Goal: Find specific page/section: Find specific page/section

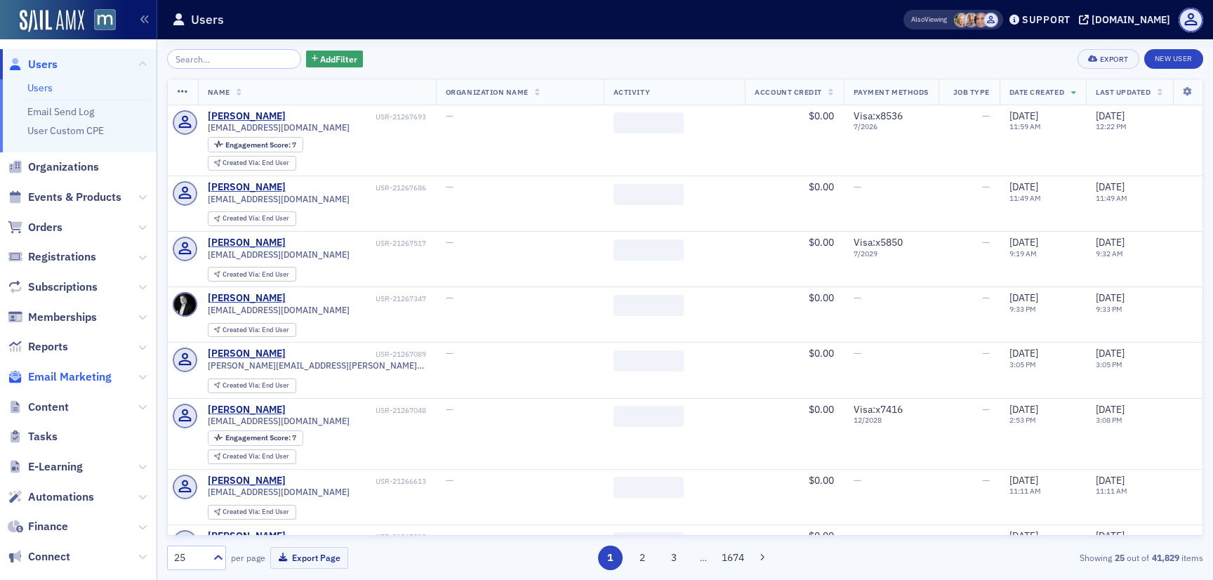
click at [62, 375] on span "Email Marketing" at bounding box center [70, 376] width 84 height 15
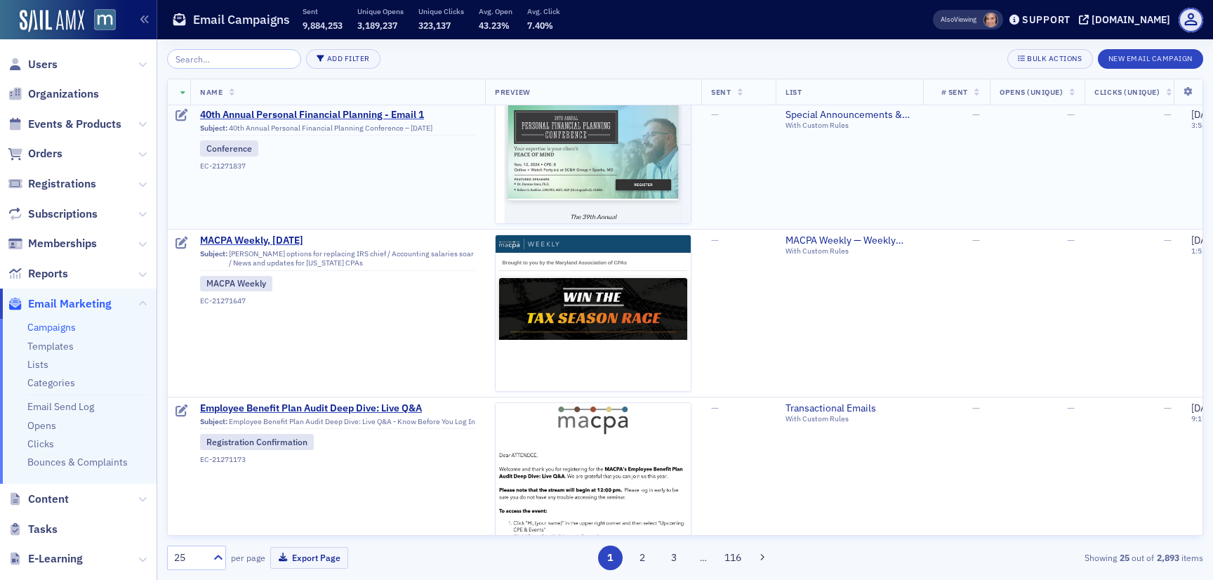
scroll to position [902, 0]
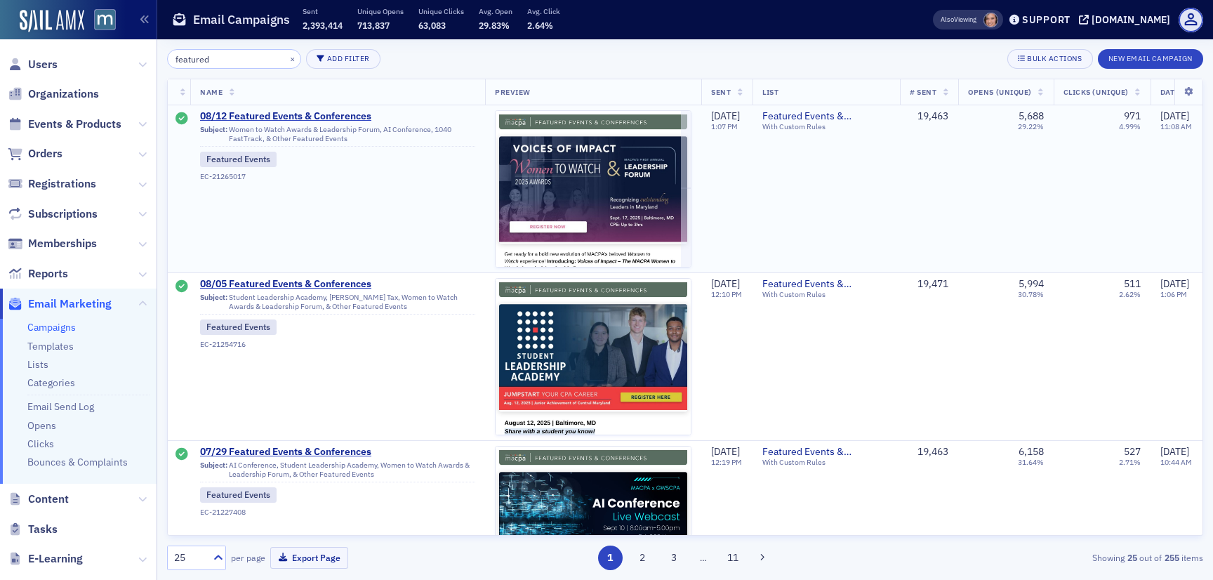
type input "featured"
